Goal: Find specific page/section: Find specific page/section

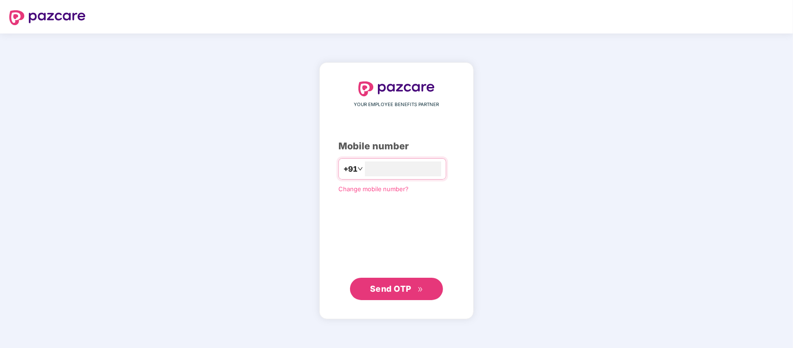
type input "**********"
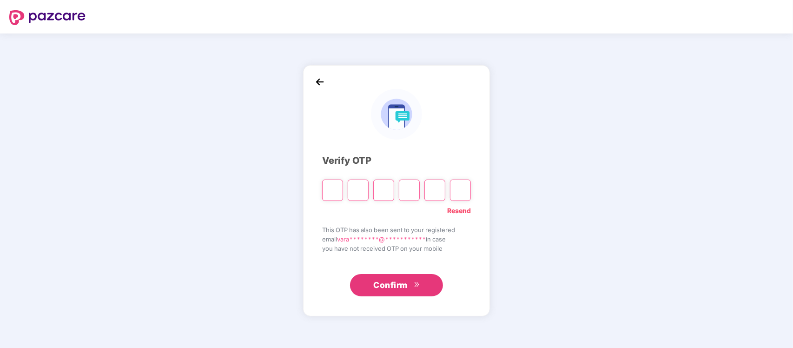
type input "*"
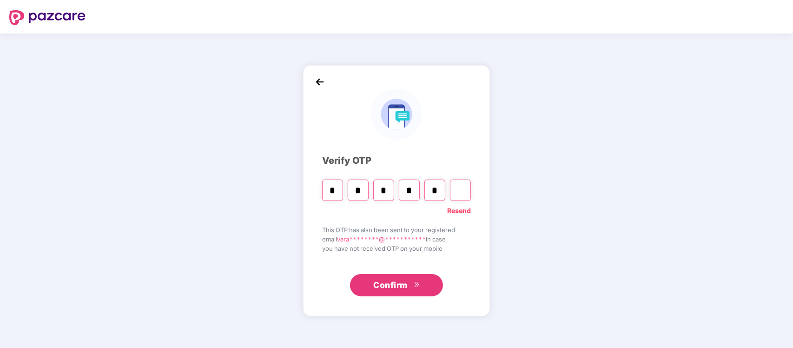
type input "*"
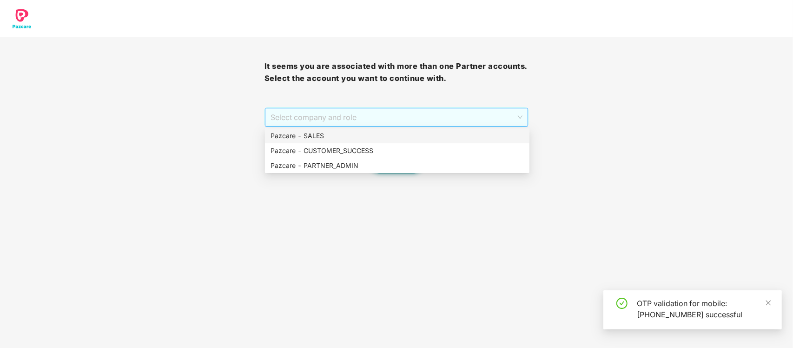
click at [485, 113] on span "Select company and role" at bounding box center [397, 117] width 253 height 18
click at [381, 166] on div "Pazcare - PARTNER_ADMIN" at bounding box center [397, 165] width 253 height 10
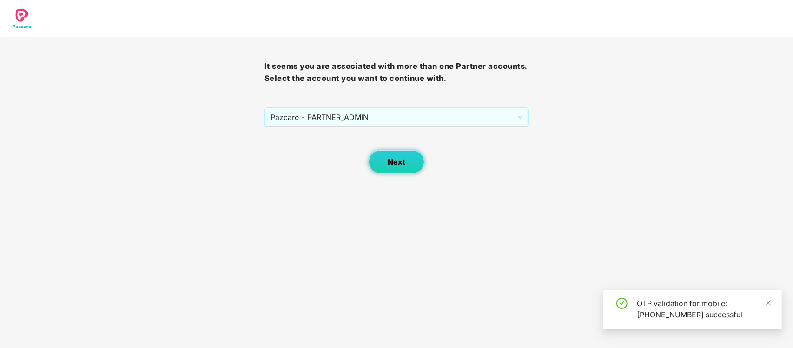
click at [415, 159] on button "Next" at bounding box center [397, 161] width 56 height 23
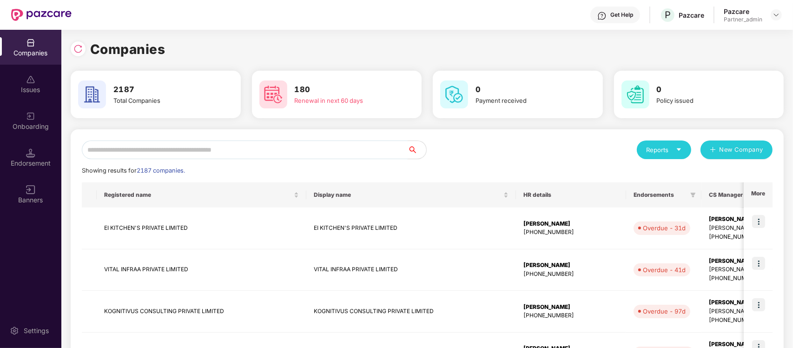
click at [336, 159] on input "text" at bounding box center [245, 149] width 326 height 19
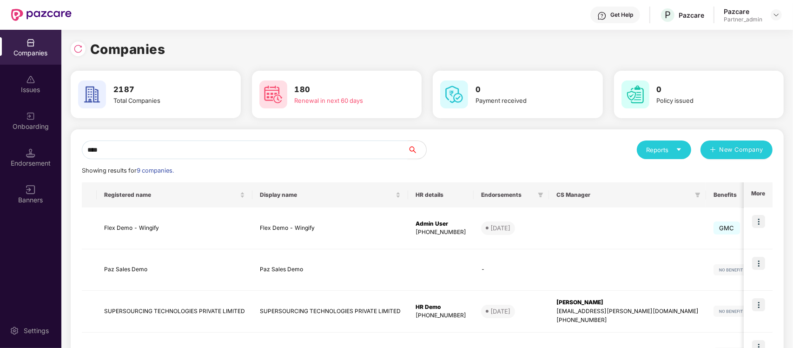
click at [336, 159] on input "****" at bounding box center [245, 149] width 326 height 19
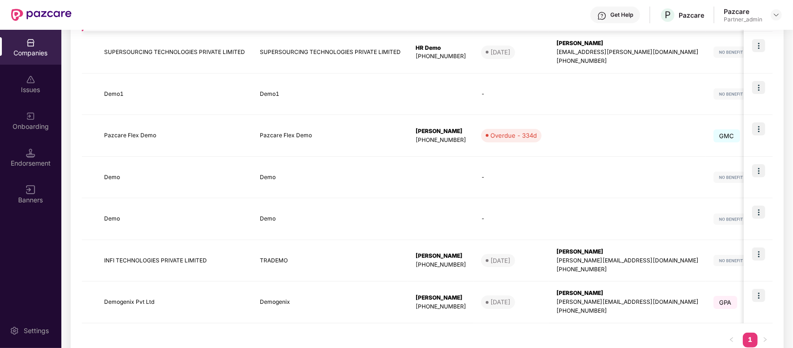
scroll to position [286, 0]
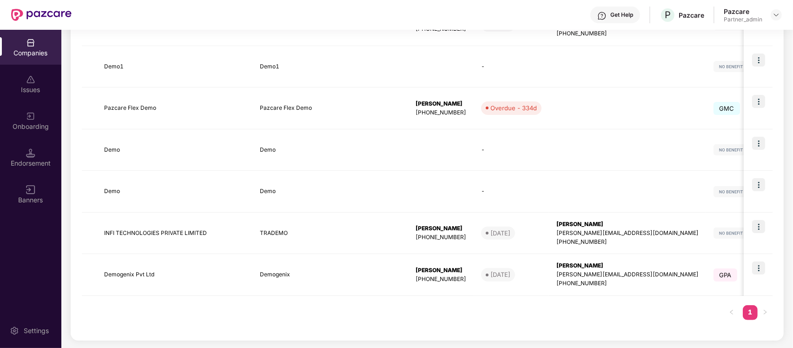
type input "****"
click at [759, 270] on img at bounding box center [758, 267] width 13 height 13
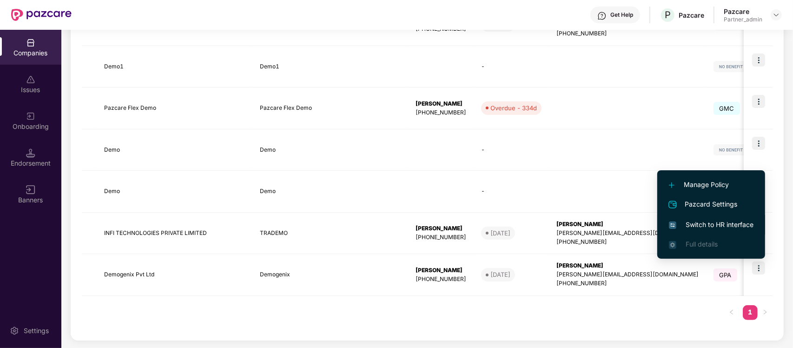
click at [733, 217] on li "Switch to HR interface" at bounding box center [712, 225] width 108 height 20
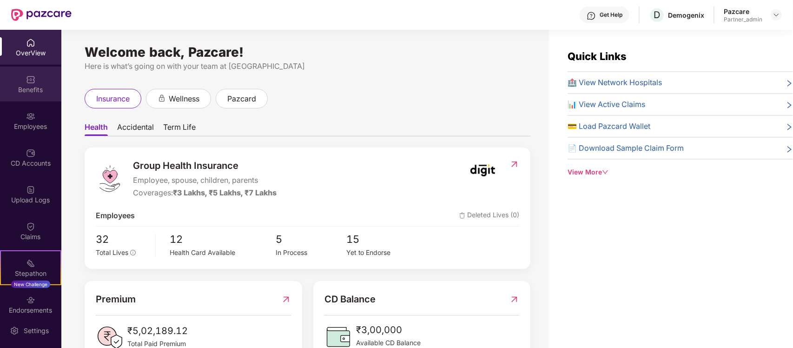
click at [28, 87] on div "Benefits" at bounding box center [30, 89] width 61 height 9
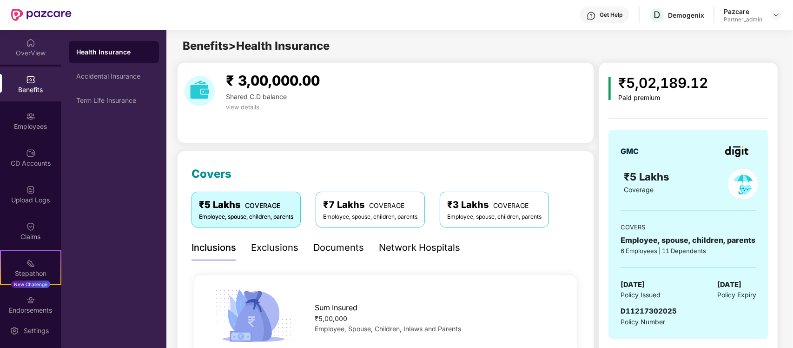
click at [25, 48] on div "OverView" at bounding box center [30, 52] width 61 height 9
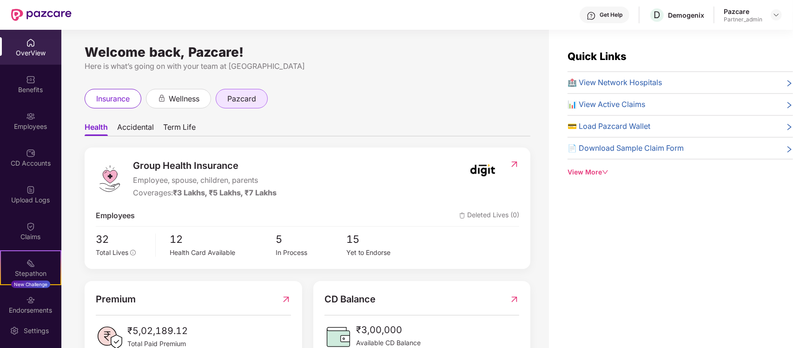
click at [247, 96] on span "pazcard" at bounding box center [241, 99] width 29 height 12
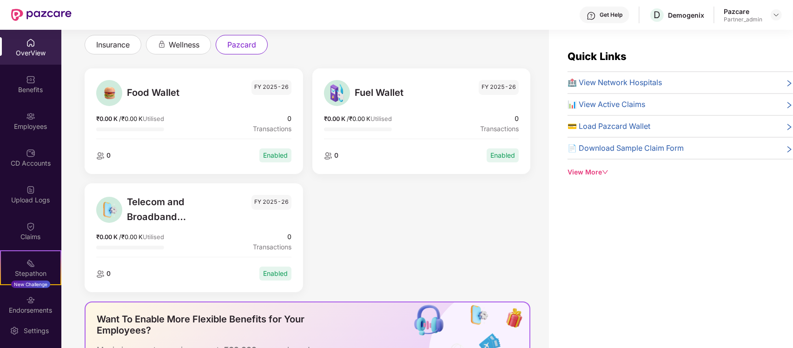
scroll to position [54, 0]
